Goal: Task Accomplishment & Management: Manage account settings

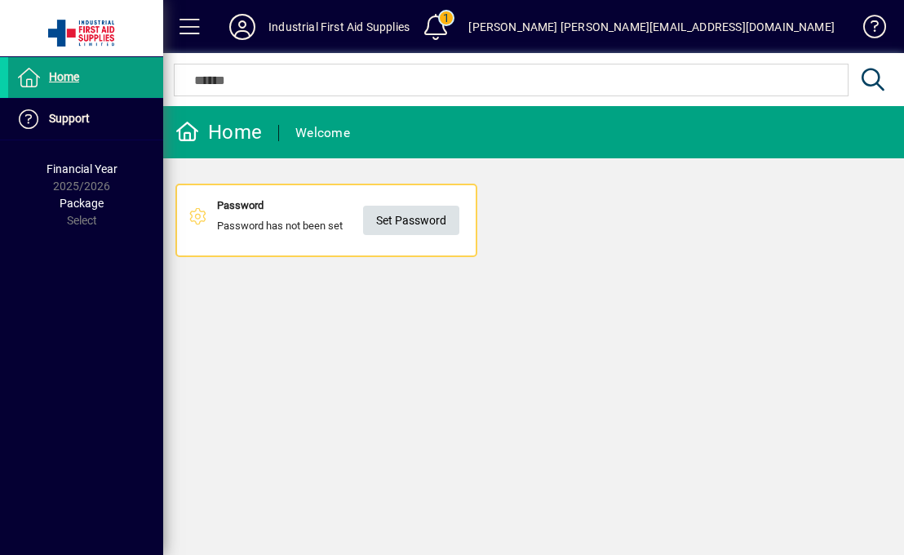
click at [401, 229] on span "Set Password" at bounding box center [411, 220] width 70 height 27
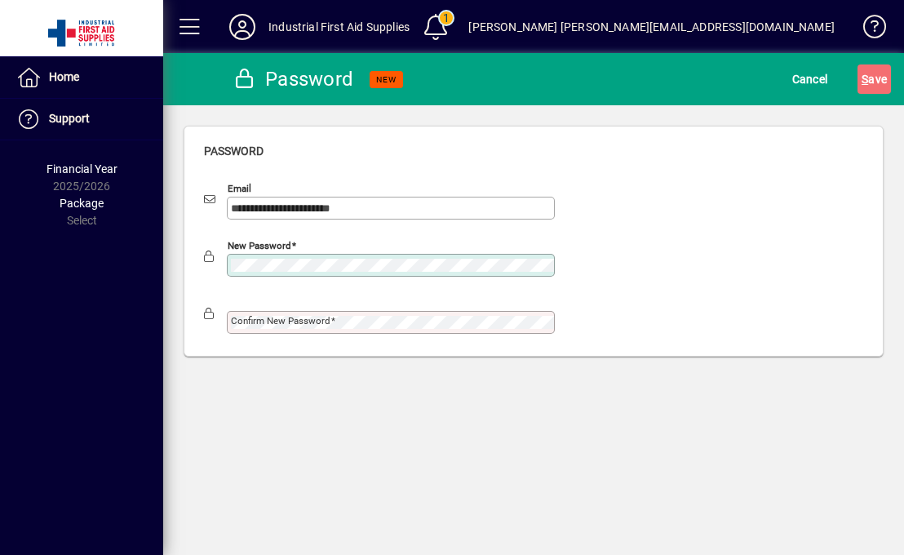
click at [288, 288] on div at bounding box center [379, 285] width 351 height 18
click at [267, 317] on mat-label "Confirm new password" at bounding box center [280, 320] width 99 height 11
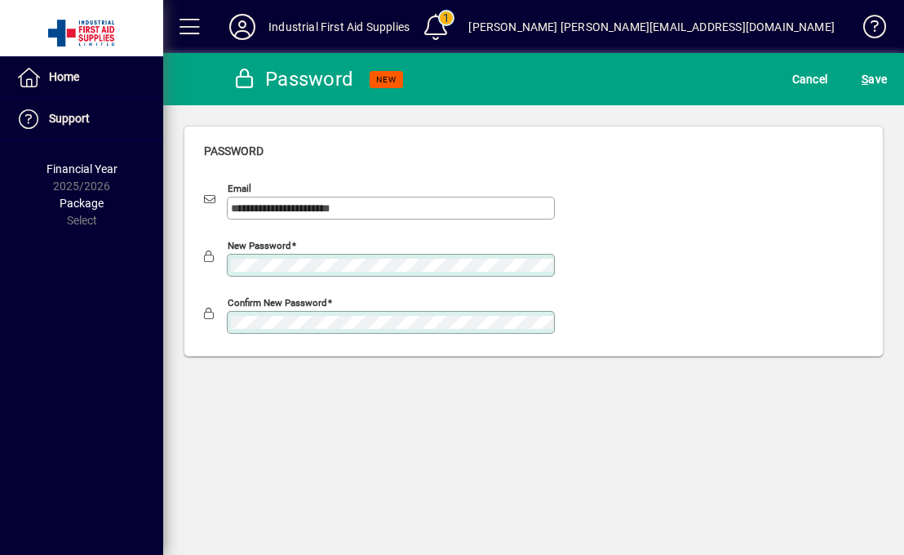
click at [235, 391] on div "**********" at bounding box center [533, 304] width 741 height 502
click at [876, 86] on span "S ave" at bounding box center [873, 79] width 25 height 26
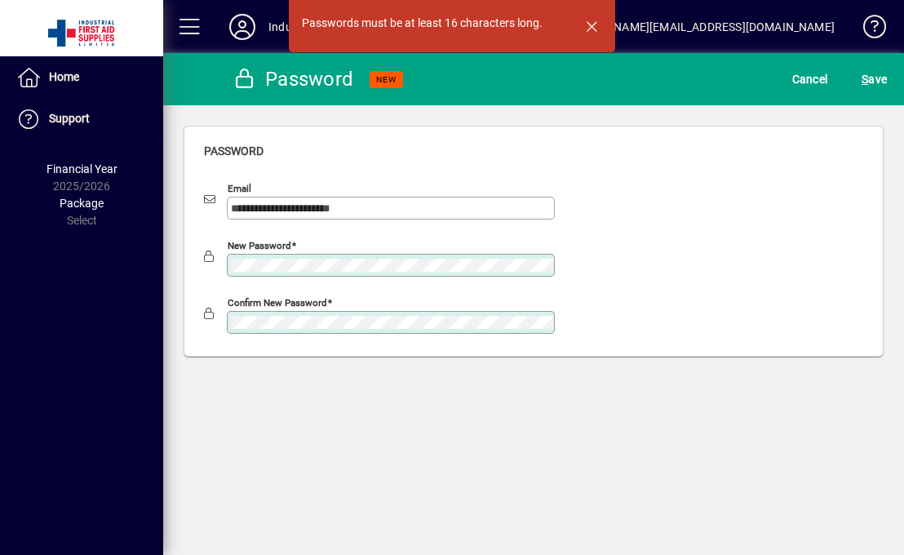
click at [378, 284] on div at bounding box center [379, 285] width 351 height 18
click at [385, 272] on div "New password" at bounding box center [391, 265] width 328 height 23
click at [206, 265] on div "New password" at bounding box center [379, 256] width 351 height 39
click at [885, 86] on span "S ave" at bounding box center [873, 79] width 25 height 26
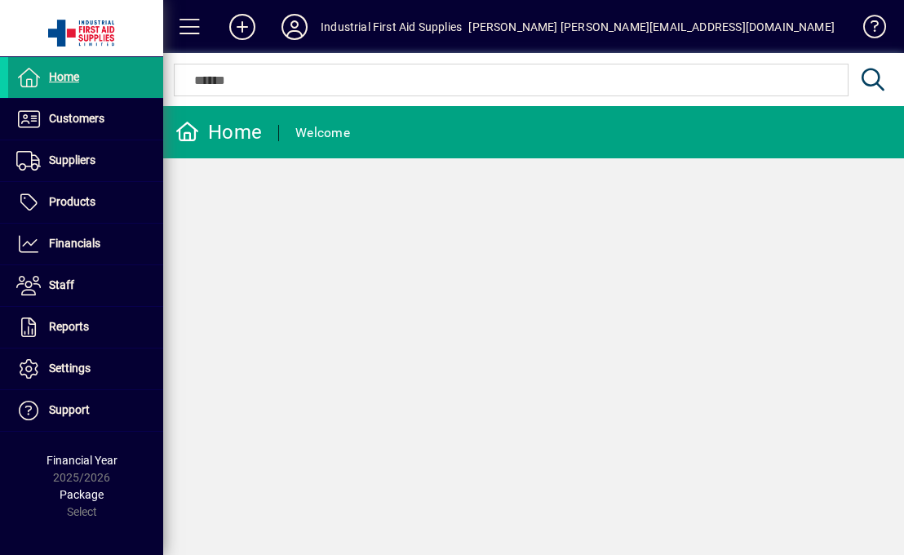
click at [237, 137] on div "Home" at bounding box center [218, 132] width 86 height 26
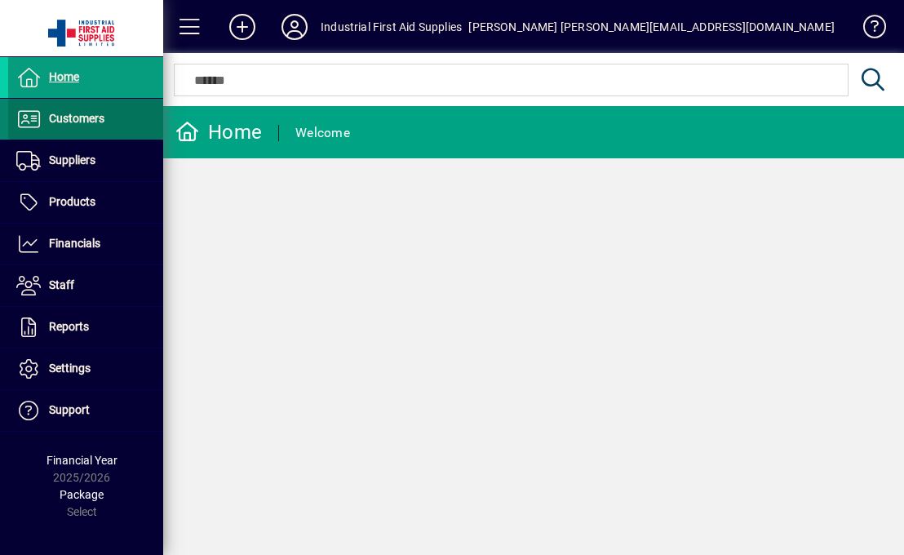
click at [77, 117] on span "Customers" at bounding box center [76, 118] width 55 height 13
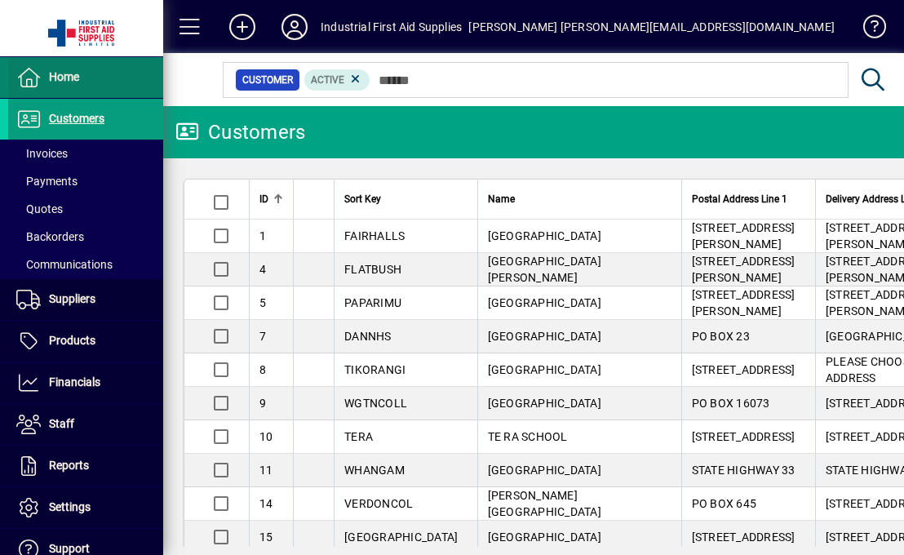
click at [78, 82] on span "Home" at bounding box center [64, 76] width 30 height 13
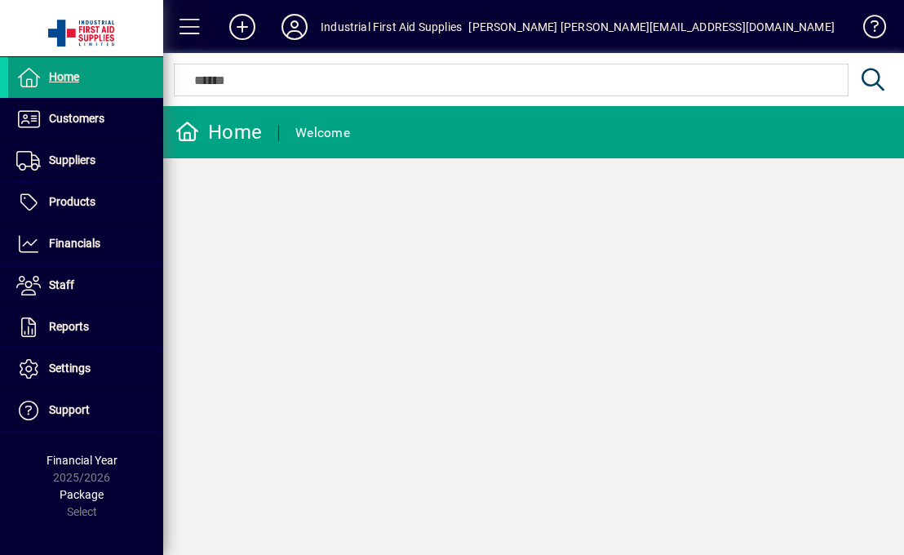
click at [190, 27] on span at bounding box center [189, 26] width 39 height 39
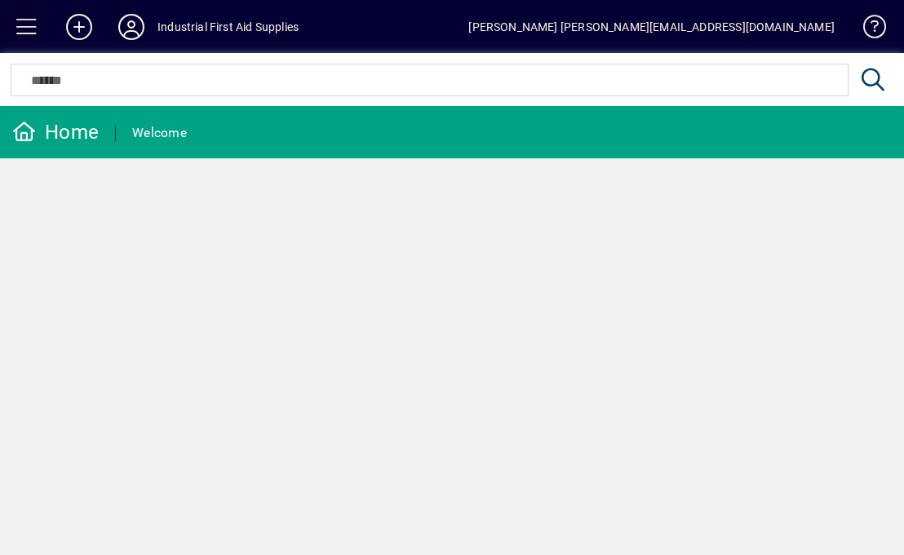
click at [15, 24] on span at bounding box center [26, 26] width 39 height 39
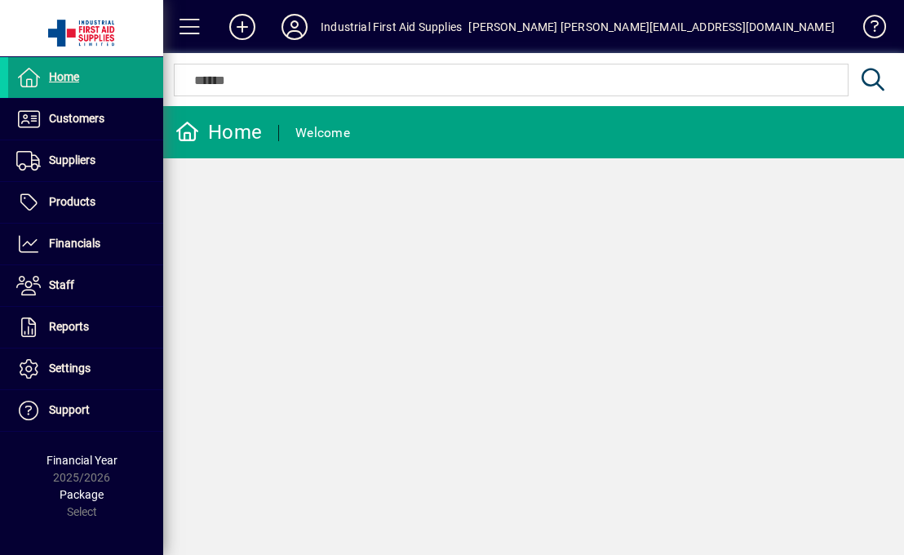
click at [331, 34] on div "Industrial First Aid Supplies" at bounding box center [391, 27] width 141 height 26
click at [299, 31] on icon at bounding box center [294, 27] width 33 height 26
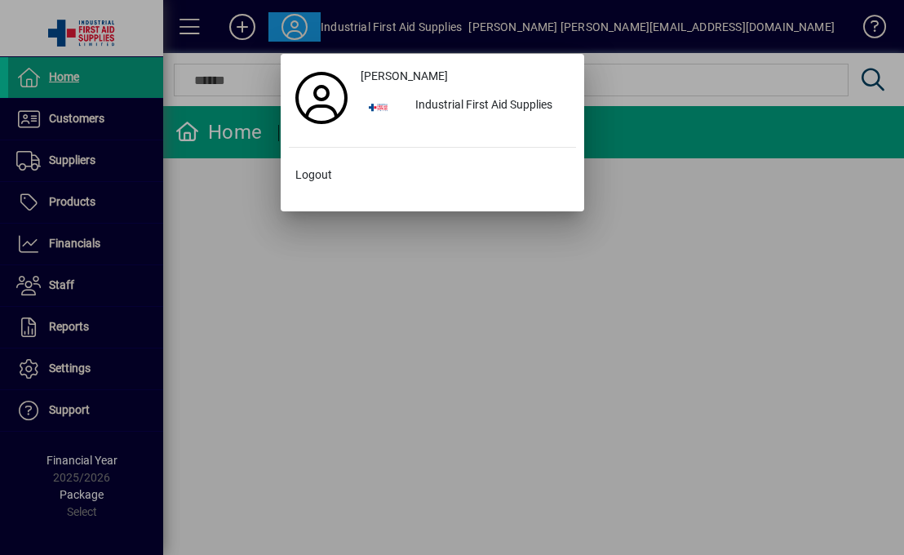
click at [299, 31] on div at bounding box center [452, 277] width 904 height 555
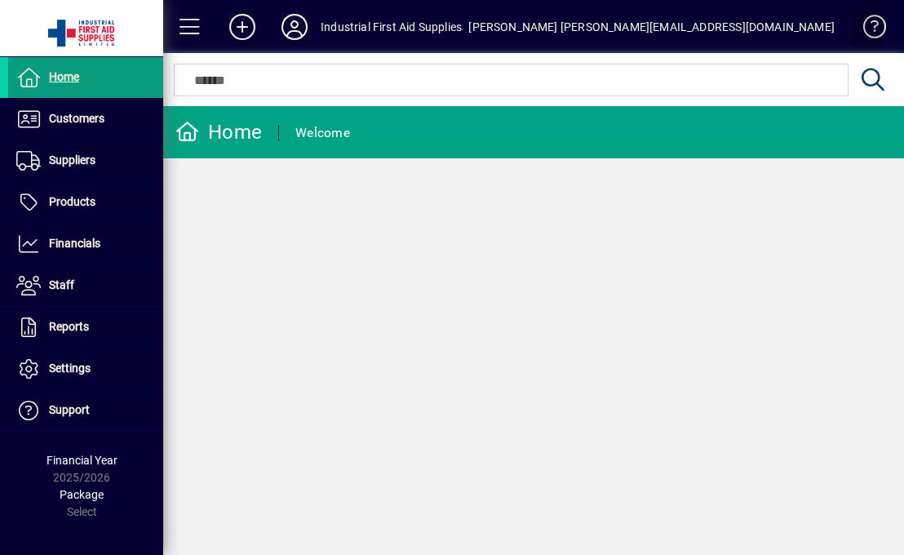
click at [869, 28] on span at bounding box center [866, 30] width 39 height 39
click at [649, 25] on div "[PERSON_NAME] [PERSON_NAME][EMAIL_ADDRESS][DOMAIN_NAME]" at bounding box center [651, 27] width 366 height 26
click at [294, 29] on icon at bounding box center [294, 27] width 33 height 26
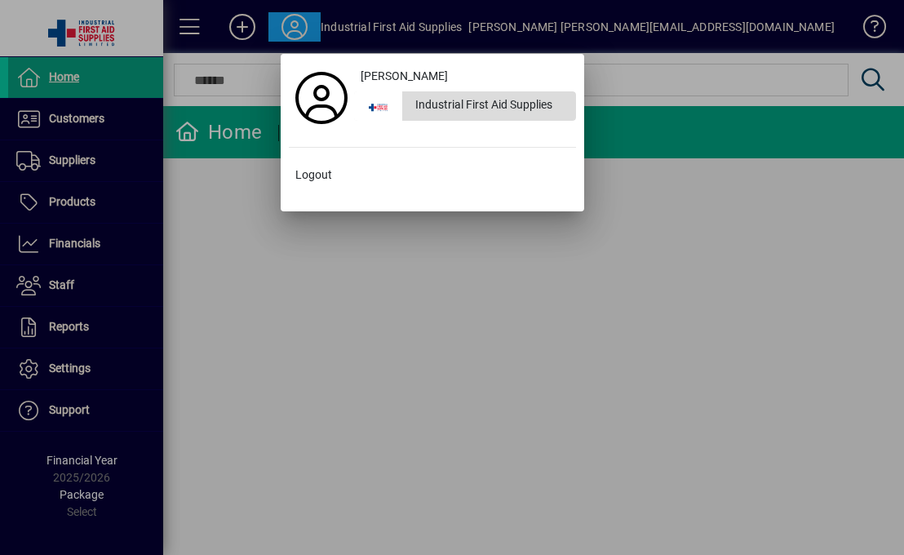
click at [434, 108] on div "Industrial First Aid Supplies" at bounding box center [489, 105] width 174 height 29
click at [374, 268] on div at bounding box center [452, 277] width 904 height 555
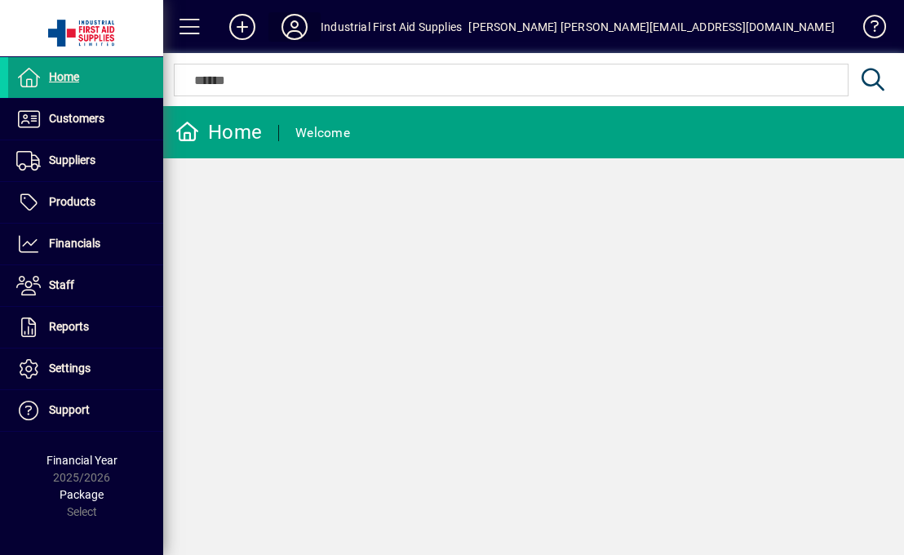
click at [291, 28] on icon at bounding box center [294, 27] width 33 height 26
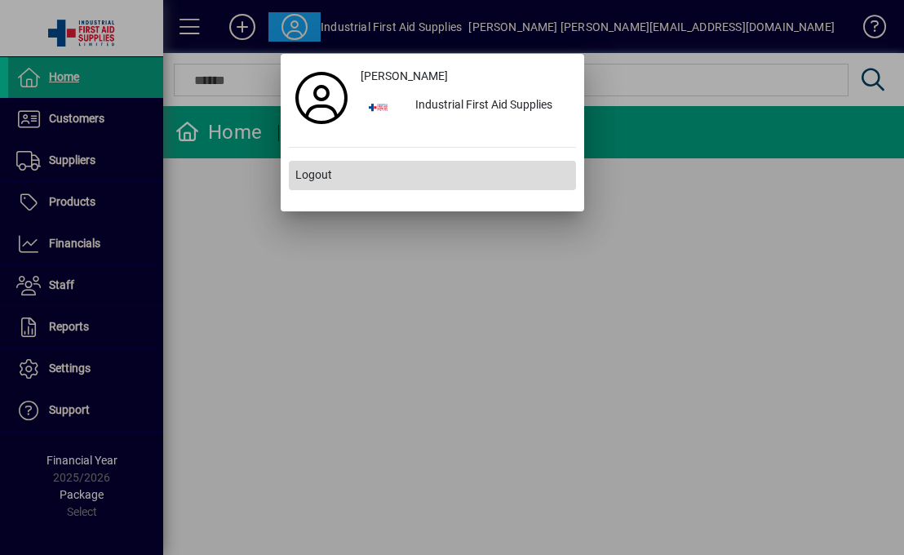
click at [303, 173] on span "Logout" at bounding box center [313, 174] width 37 height 17
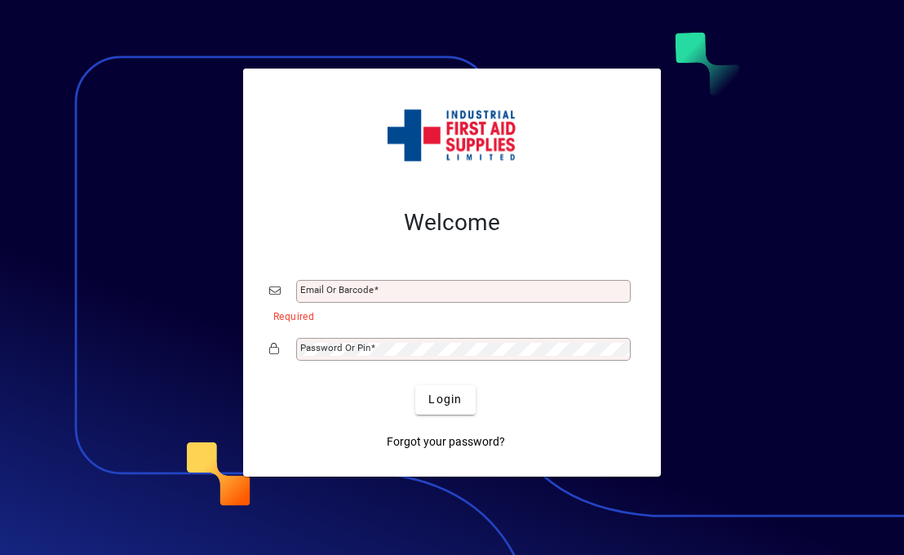
type input "**********"
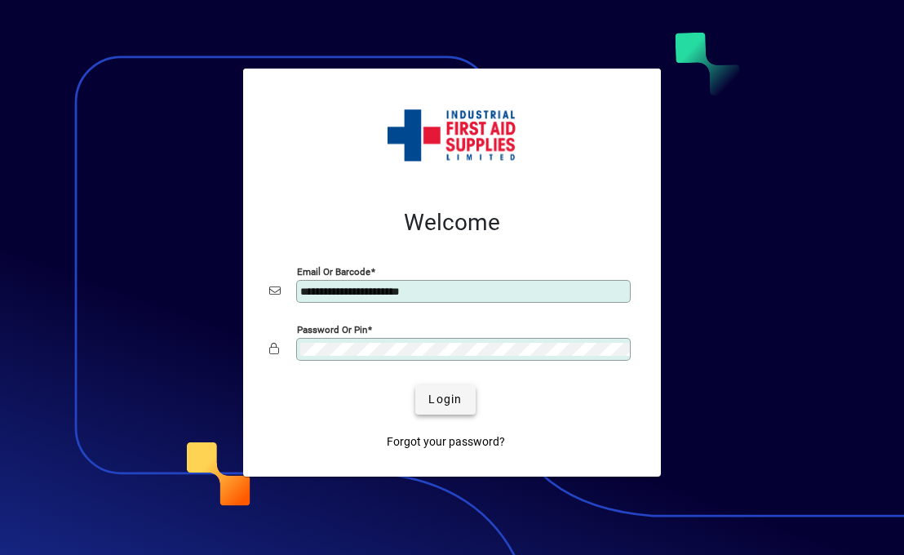
click at [427, 396] on span "submit" at bounding box center [445, 399] width 60 height 39
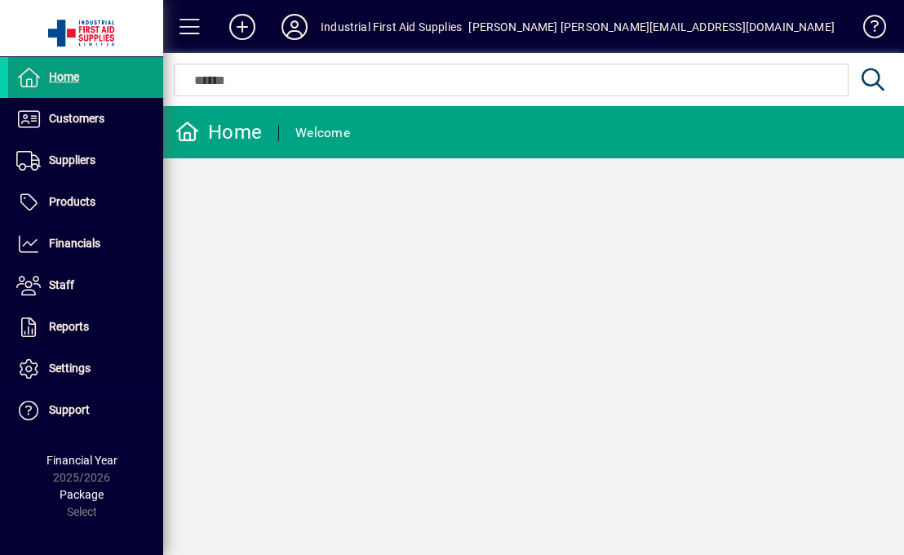
click at [300, 29] on icon at bounding box center [294, 27] width 33 height 26
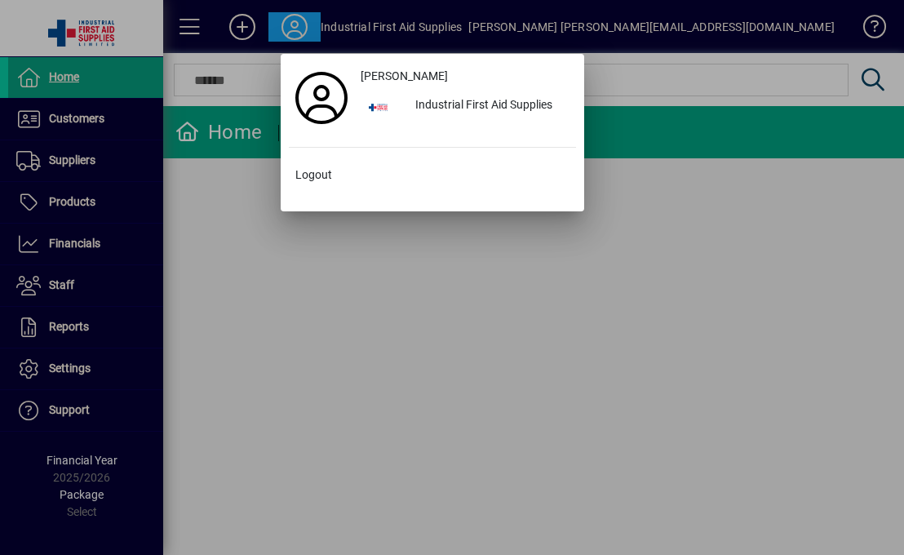
click at [361, 24] on div at bounding box center [452, 277] width 904 height 555
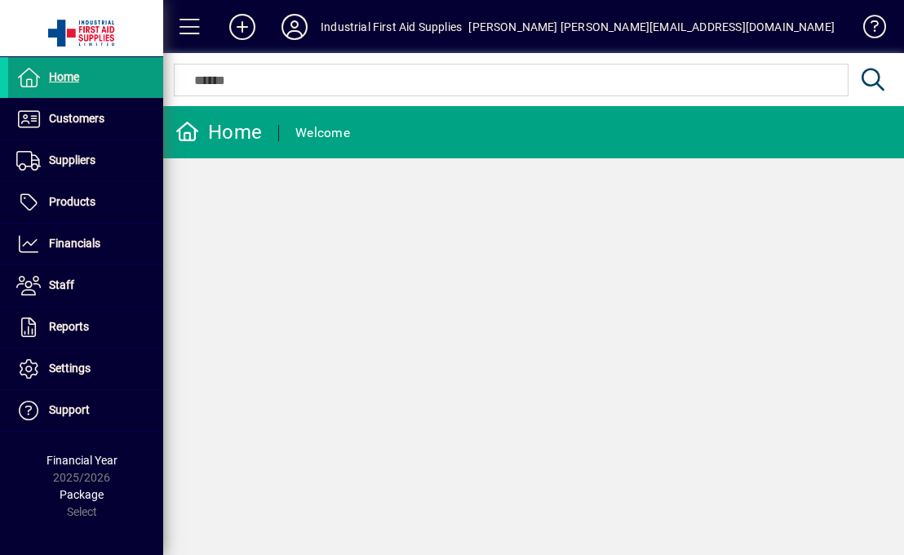
click at [627, 26] on div "[PERSON_NAME] [PERSON_NAME][EMAIL_ADDRESS][DOMAIN_NAME]" at bounding box center [651, 27] width 366 height 26
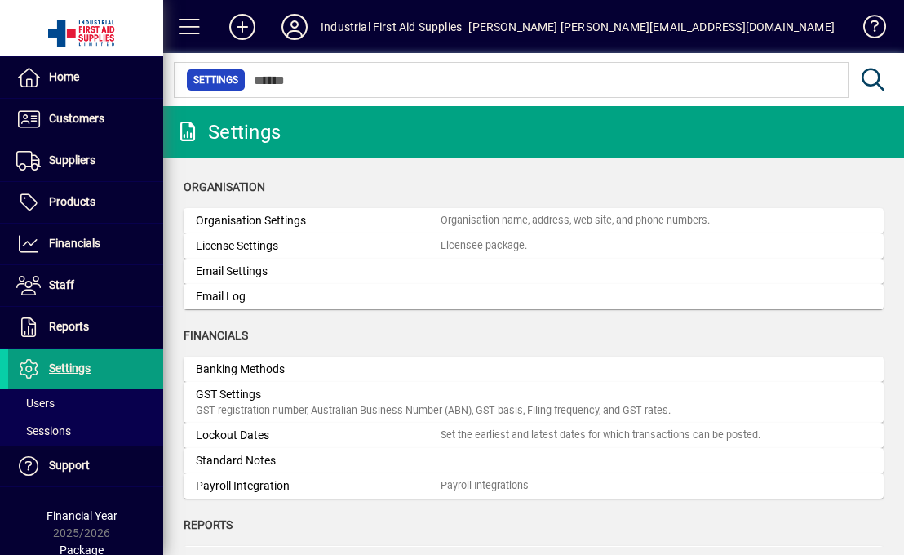
click at [418, 28] on div "Industrial First Aid Supplies" at bounding box center [391, 27] width 141 height 26
click at [298, 27] on icon at bounding box center [294, 27] width 33 height 26
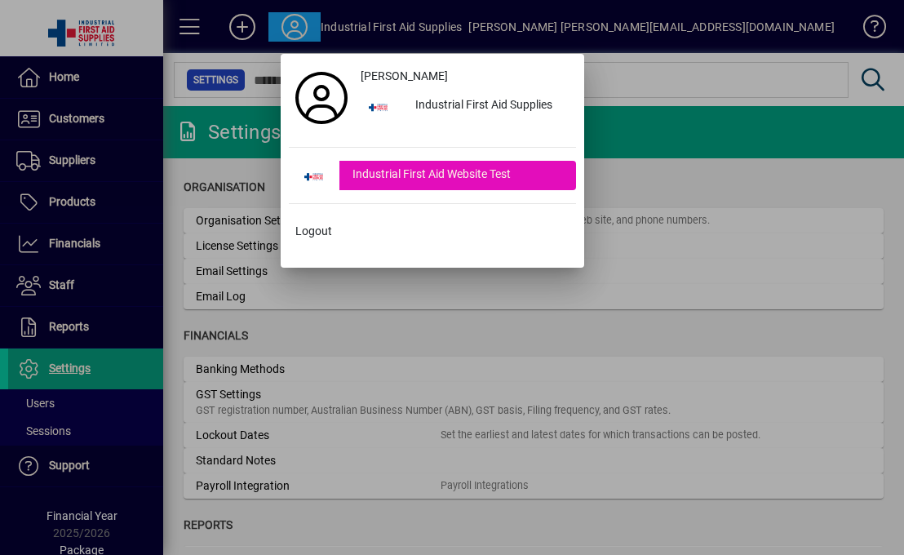
click at [343, 180] on div "Industrial First Aid Website Test" at bounding box center [457, 175] width 237 height 29
